Goal: Task Accomplishment & Management: Use online tool/utility

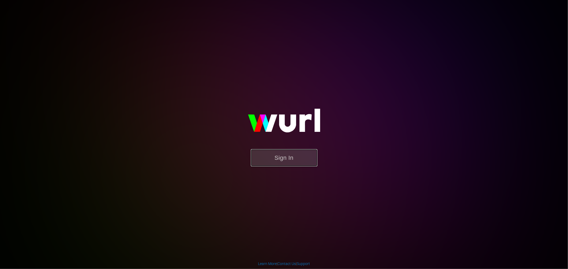
click at [306, 163] on button "Sign In" at bounding box center [284, 157] width 67 height 17
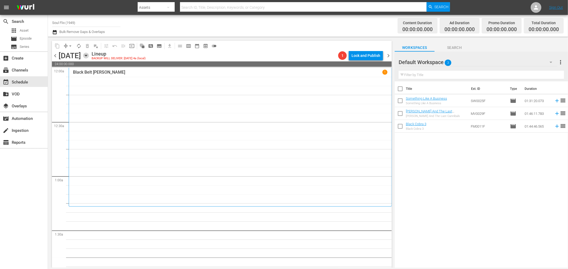
click at [87, 55] on icon "button" at bounding box center [86, 55] width 2 height 1
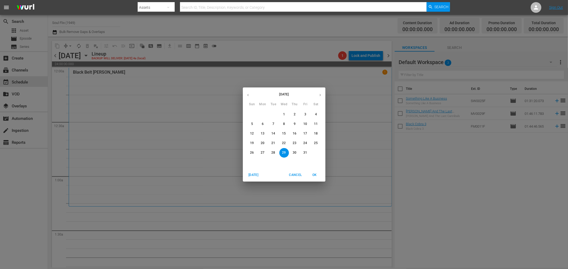
click at [275, 143] on p "21" at bounding box center [273, 143] width 4 height 5
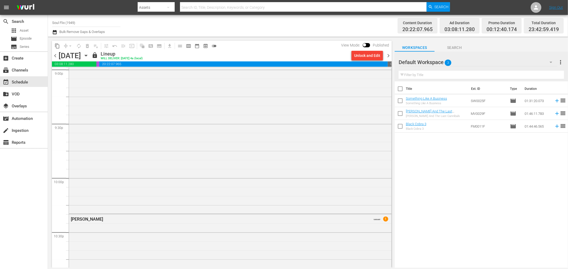
scroll to position [2409, 0]
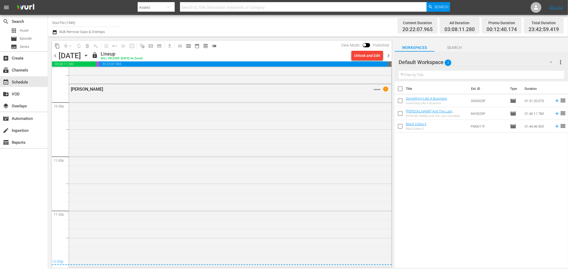
click at [388, 52] on div "chevron_left Tuesday, October 21st October 21st lock Lineup WILL DELIVER: 10/20…" at bounding box center [222, 56] width 340 height 10
click at [391, 55] on span "chevron_right" at bounding box center [388, 55] width 7 height 7
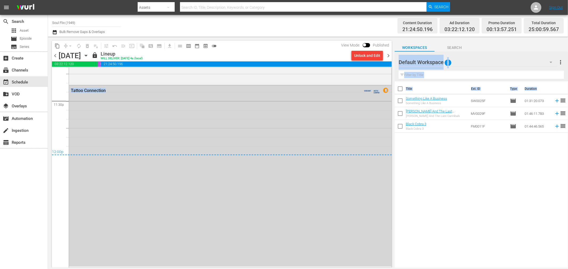
scroll to position [2496, 0]
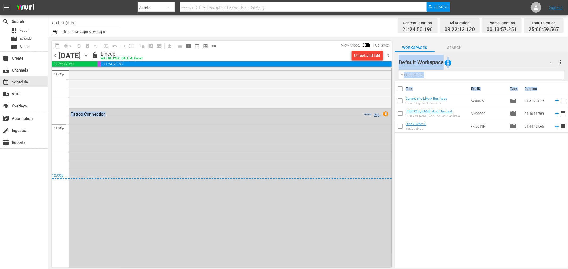
drag, startPoint x: 391, startPoint y: 247, endPoint x: 394, endPoint y: 256, distance: 9.8
click at [394, 256] on div "content_copy compress arrow_drop_down autorenew_outlined delete_forever_outline…" at bounding box center [308, 152] width 520 height 231
click at [426, 197] on div "Title Ext. ID Type Duration Something Like A Business Something Like A Business…" at bounding box center [481, 174] width 173 height 187
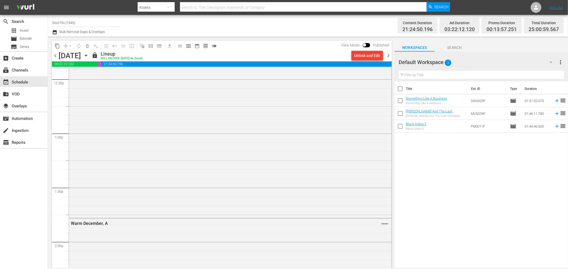
scroll to position [0, 0]
click at [53, 55] on span "chevron_left" at bounding box center [55, 55] width 7 height 7
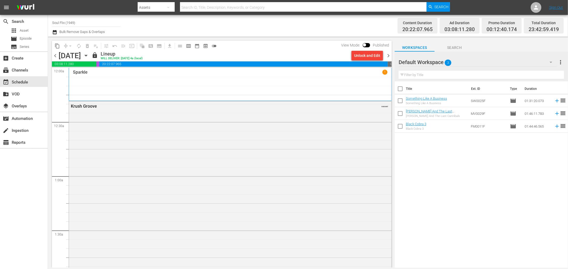
click at [162, 81] on div "Sparkle 1" at bounding box center [230, 84] width 314 height 29
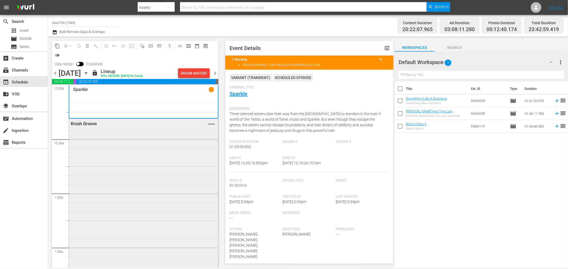
click at [172, 171] on div "Krush Groove VARIANT" at bounding box center [143, 216] width 149 height 195
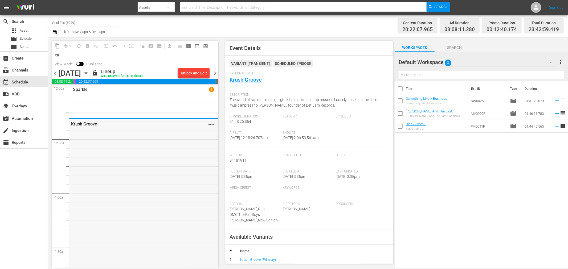
click at [165, 202] on div "Krush Groove VARIANT" at bounding box center [143, 216] width 149 height 195
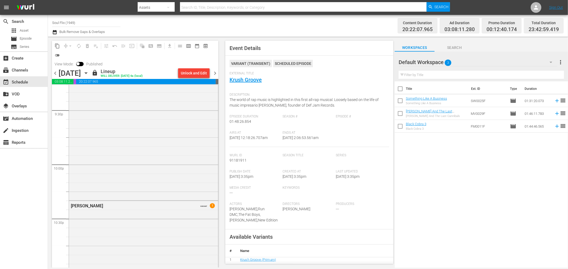
scroll to position [2341, 0]
click at [144, 198] on div "Cleopatra Jones VARIANT 1" at bounding box center [143, 261] width 149 height 182
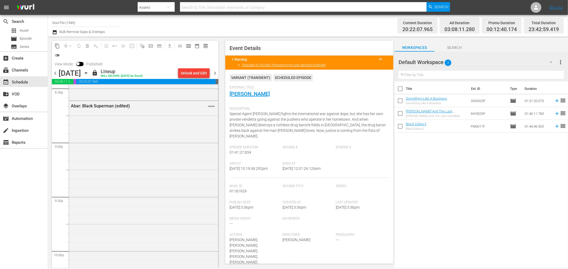
scroll to position [2164, 0]
click at [121, 185] on div "Abar: Black Superman (edited) VARIANT" at bounding box center [143, 254] width 149 height 186
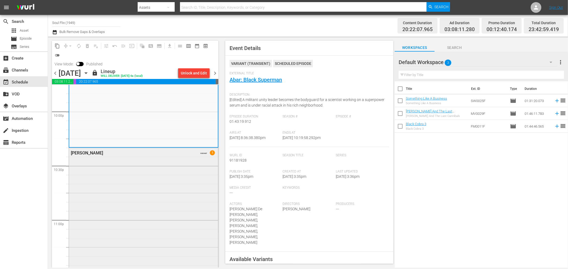
scroll to position [2427, 0]
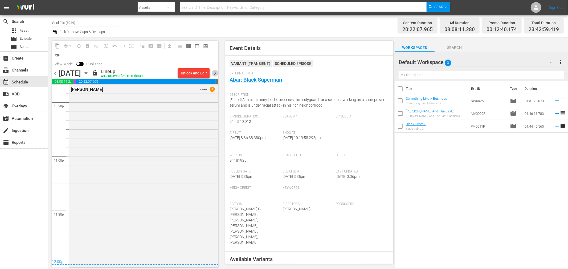
click at [217, 71] on span "chevron_right" at bounding box center [215, 73] width 7 height 7
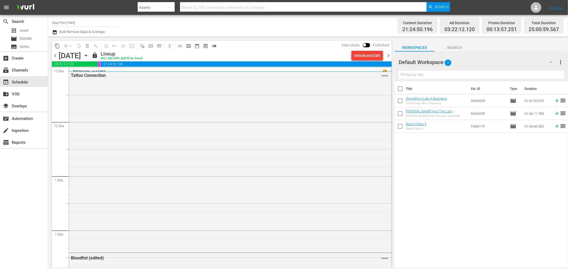
click at [84, 68] on div "Cleopatra Jones 1" at bounding box center [230, 70] width 323 height 4
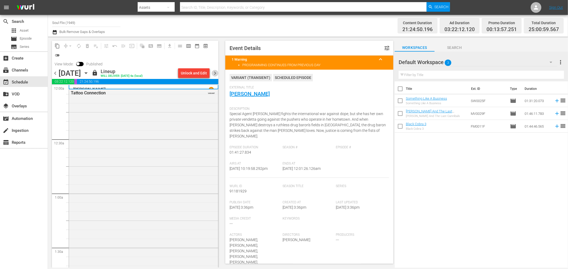
click at [214, 72] on span "chevron_right" at bounding box center [215, 73] width 7 height 7
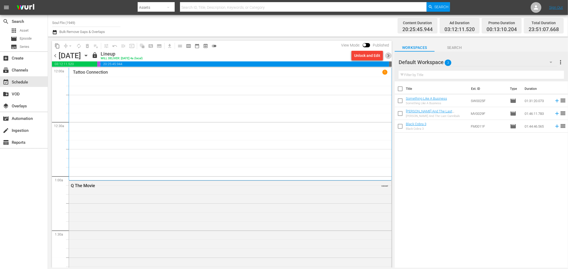
click at [388, 56] on span "chevron_right" at bounding box center [388, 55] width 7 height 7
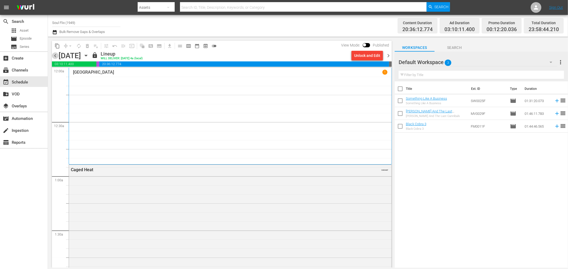
click at [52, 55] on span "chevron_left" at bounding box center [55, 55] width 7 height 7
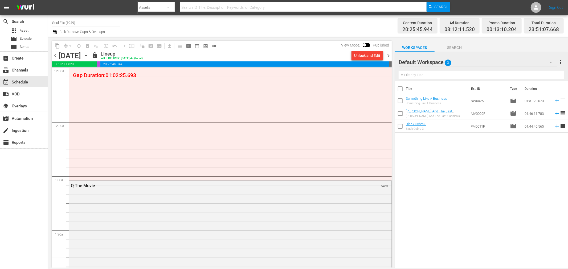
click at [52, 55] on span "chevron_left" at bounding box center [55, 55] width 7 height 7
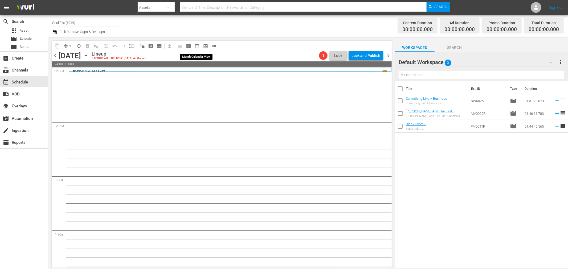
click at [198, 44] on span "date_range_outlined" at bounding box center [196, 45] width 5 height 5
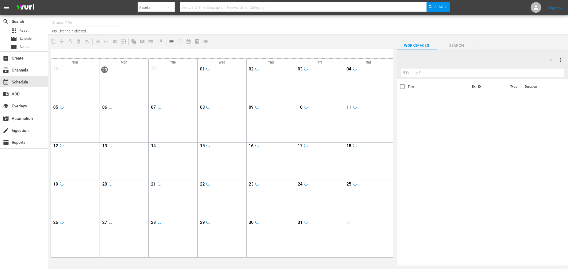
type input "Soul Flix (1949)"
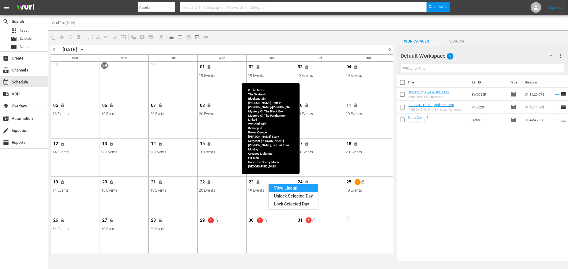
click at [279, 186] on div "View Lineup" at bounding box center [294, 188] width 50 height 8
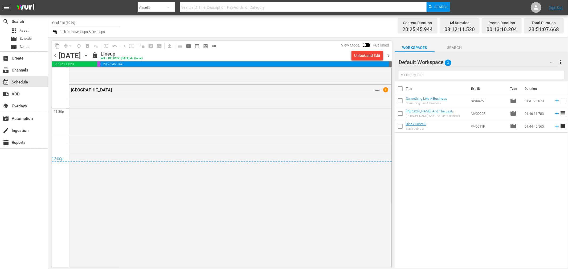
scroll to position [2521, 0]
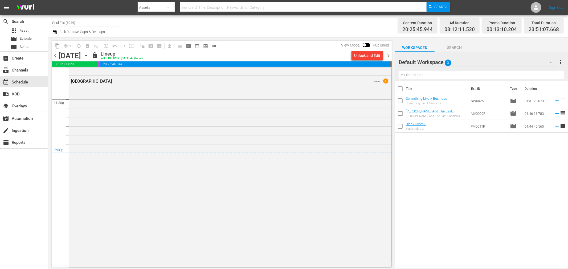
click at [387, 55] on span "chevron_right" at bounding box center [388, 55] width 7 height 7
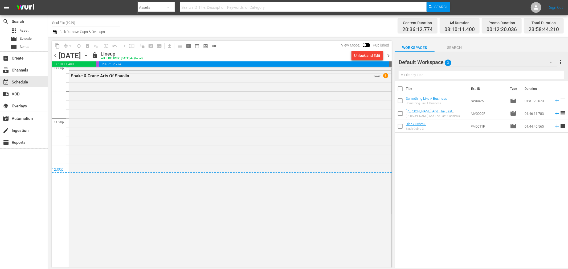
scroll to position [2519, 0]
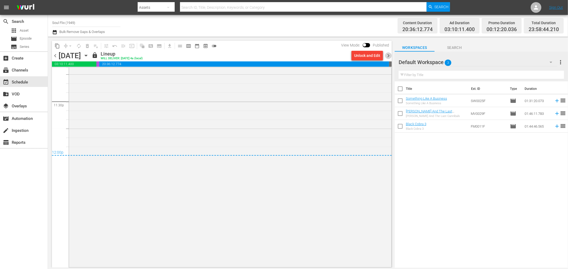
click at [387, 58] on span "chevron_right" at bounding box center [388, 55] width 7 height 7
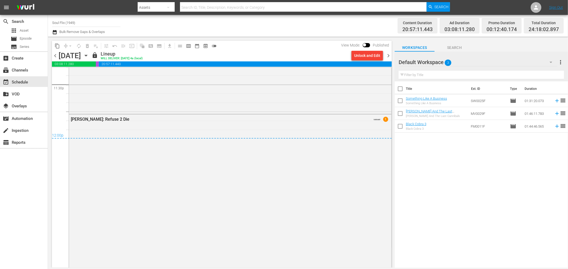
scroll to position [2544, 0]
click at [390, 55] on span "chevron_right" at bounding box center [388, 55] width 7 height 7
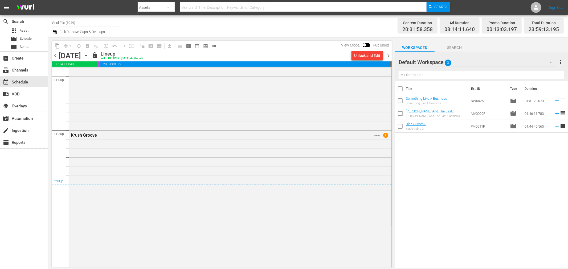
scroll to position [2550, 0]
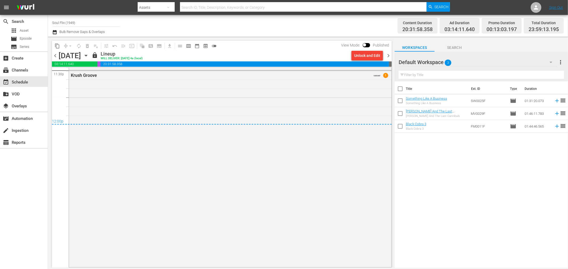
click at [389, 53] on span "chevron_right" at bounding box center [388, 55] width 7 height 7
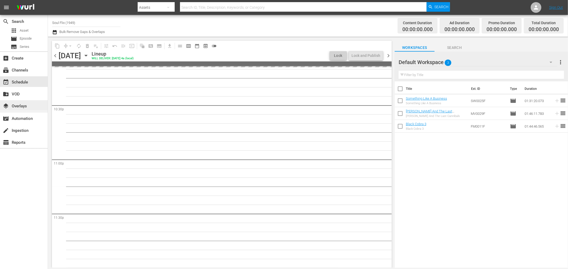
scroll to position [2407, 0]
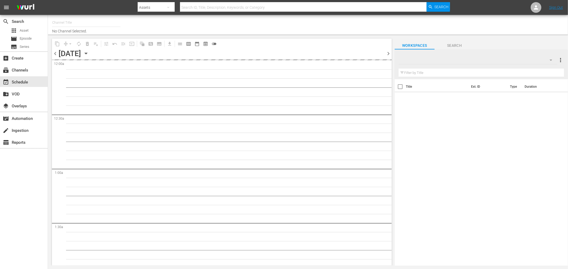
type input "Soul Flix (1949)"
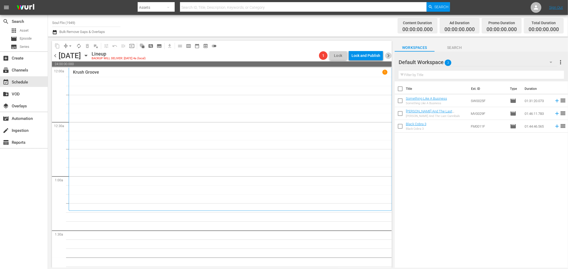
drag, startPoint x: 390, startPoint y: 57, endPoint x: 387, endPoint y: 61, distance: 5.4
click at [390, 57] on span "chevron_right" at bounding box center [388, 55] width 7 height 7
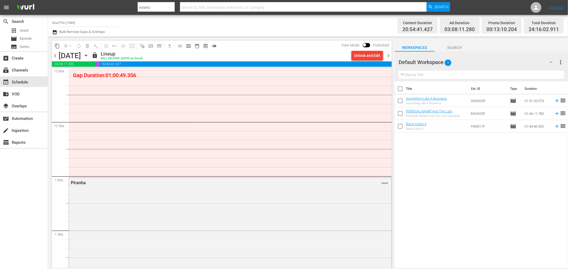
click at [52, 56] on span "chevron_left" at bounding box center [55, 55] width 7 height 7
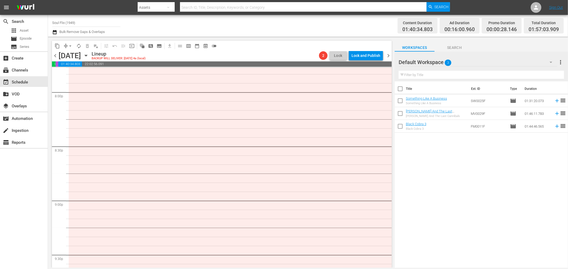
scroll to position [2517, 0]
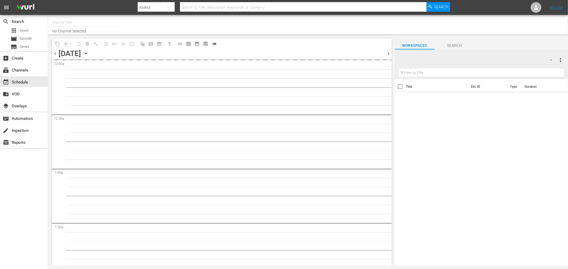
type input "Soul Flix (1949)"
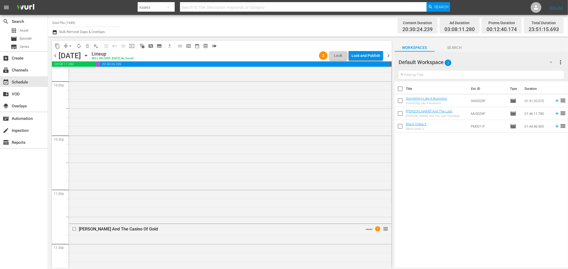
scroll to position [2534, 0]
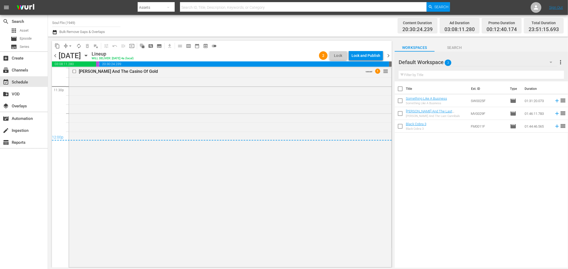
drag, startPoint x: 389, startPoint y: 55, endPoint x: 385, endPoint y: 57, distance: 5.2
click at [389, 55] on span "chevron_right" at bounding box center [388, 55] width 7 height 7
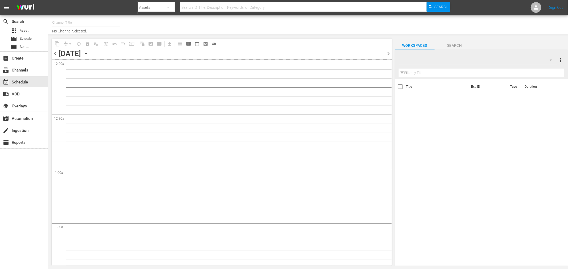
type input "Soul Flix (1949)"
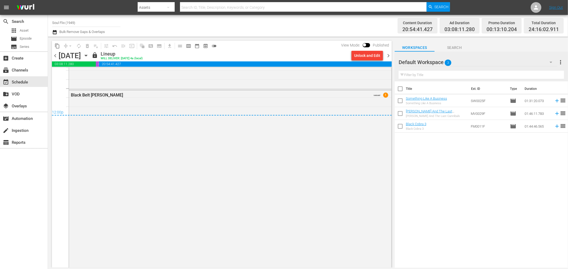
scroll to position [2563, 0]
